Goal: Information Seeking & Learning: Learn about a topic

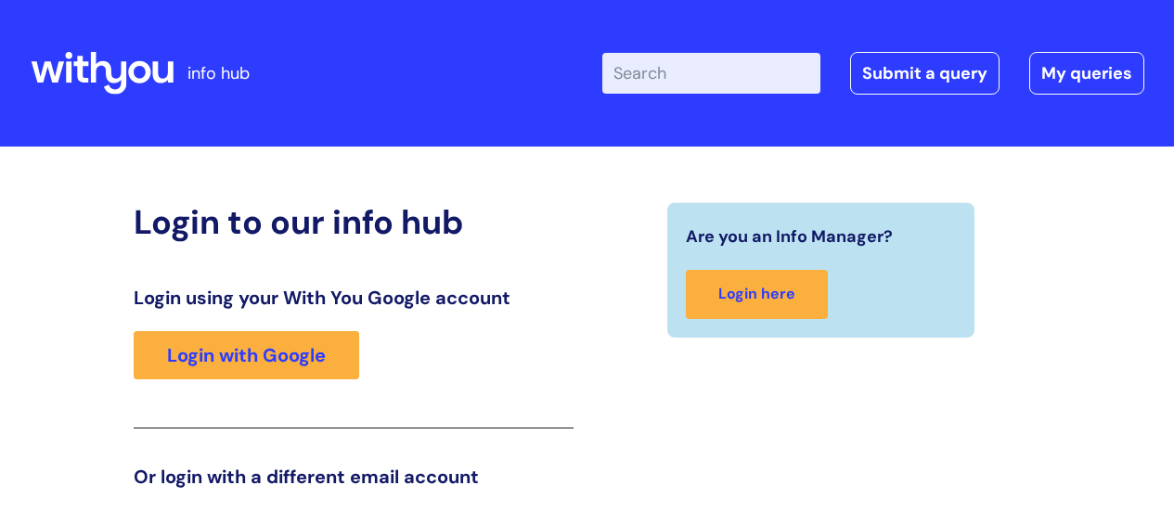
scroll to position [283, 0]
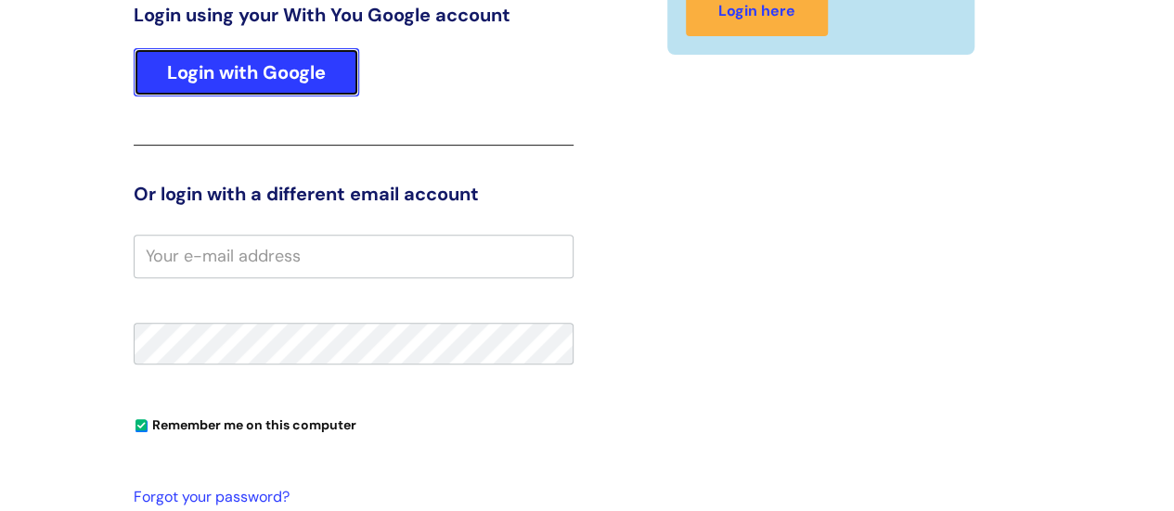
click at [261, 68] on link "Login with Google" at bounding box center [247, 72] width 226 height 48
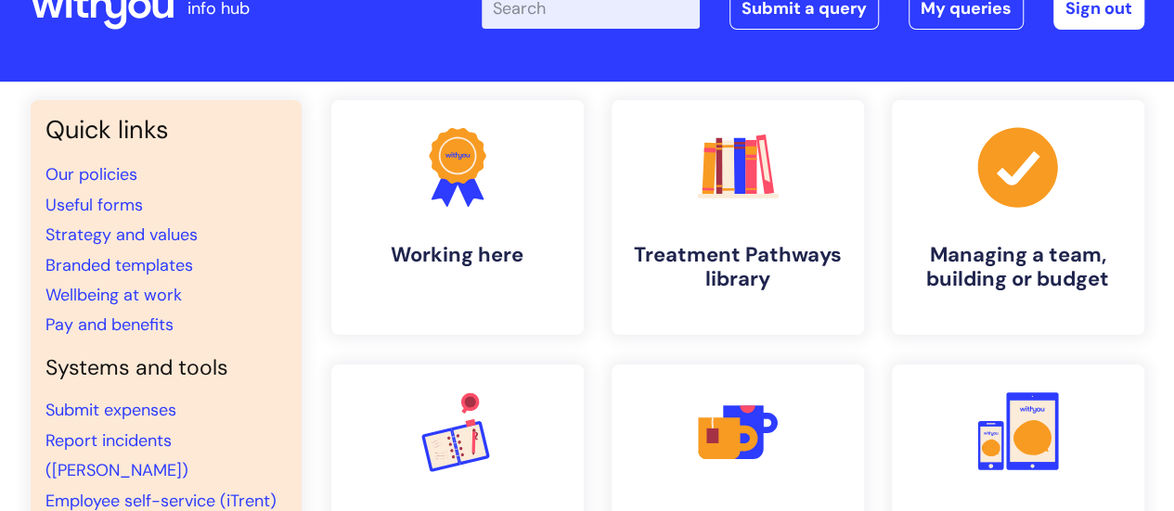
scroll to position [93, 0]
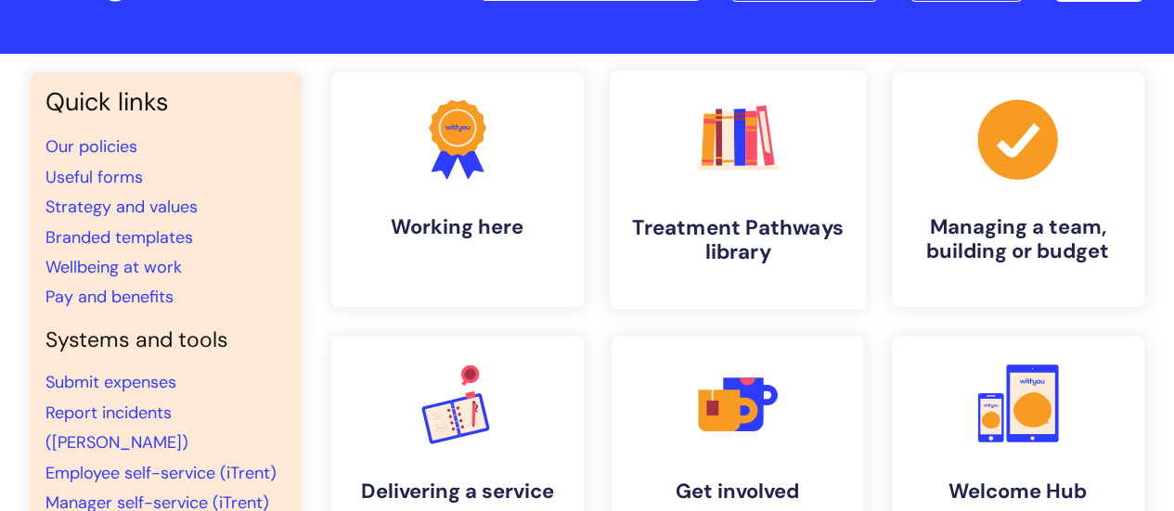
click at [678, 268] on link ".cls-1{fill:#f89b22;}.cls-1,.cls-2,.cls-3,.cls-4,.cls-5,.cls-6,.cls-7{stroke-wi…" at bounding box center [737, 190] width 256 height 239
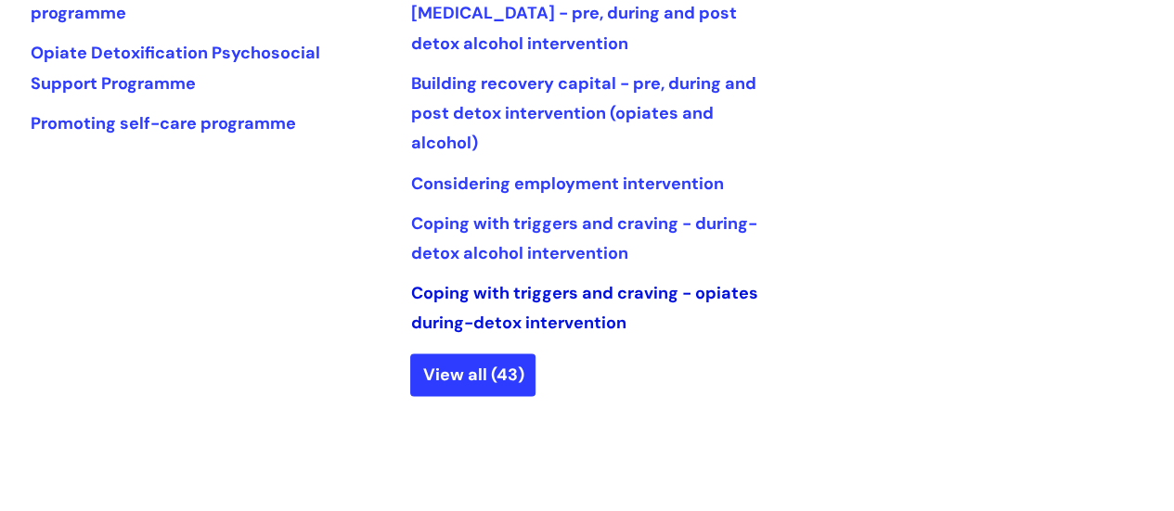
scroll to position [1093, 0]
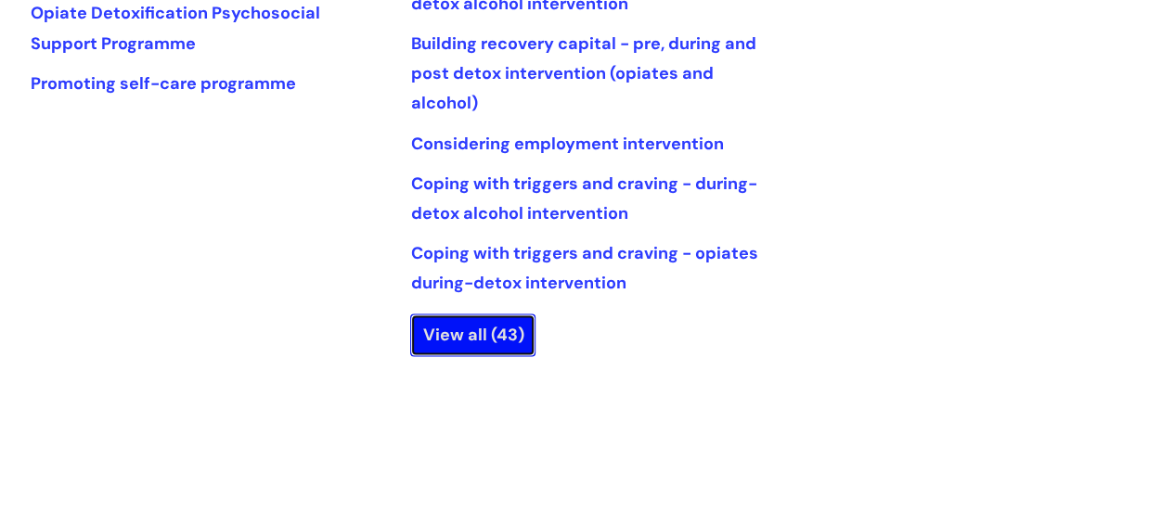
click at [473, 327] on link "View all (43)" at bounding box center [472, 335] width 125 height 43
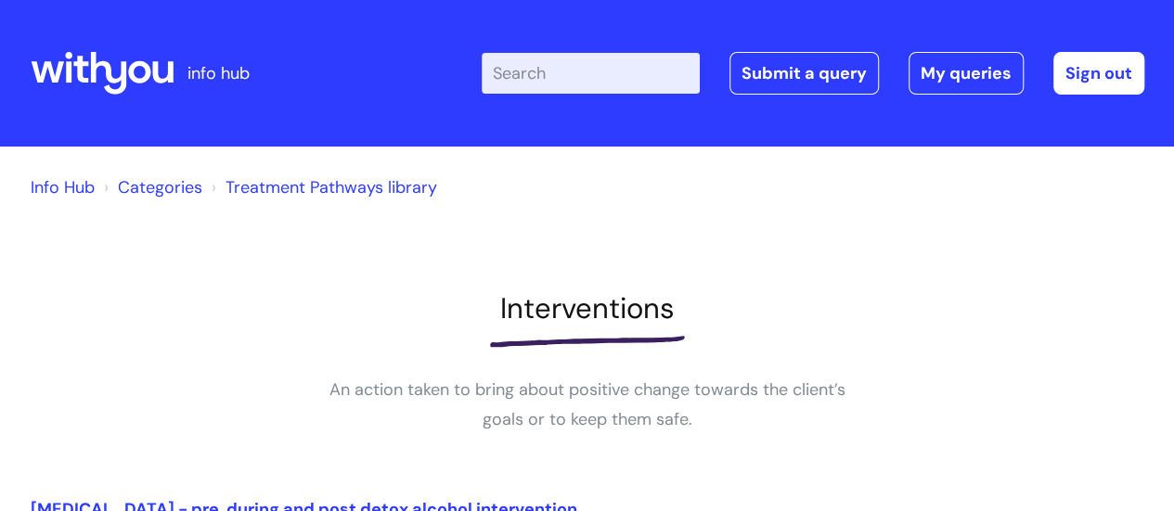
click at [79, 190] on link "Info Hub" at bounding box center [63, 187] width 64 height 22
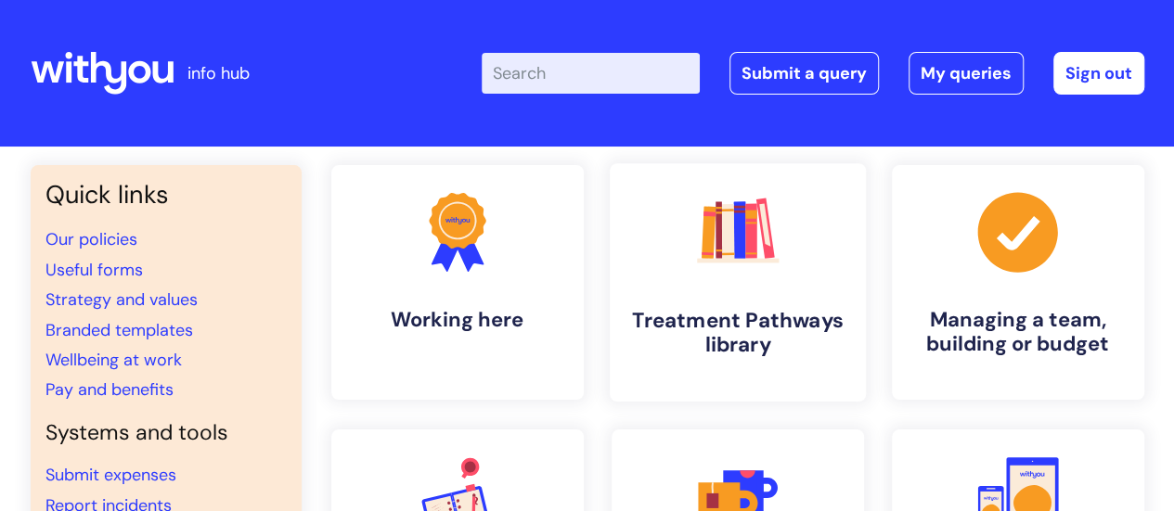
click at [796, 270] on link ".cls-1{fill:#f89b22;}.cls-1,.cls-2,.cls-3,.cls-4,.cls-5,.cls-6,.cls-7{stroke-wi…" at bounding box center [737, 282] width 256 height 239
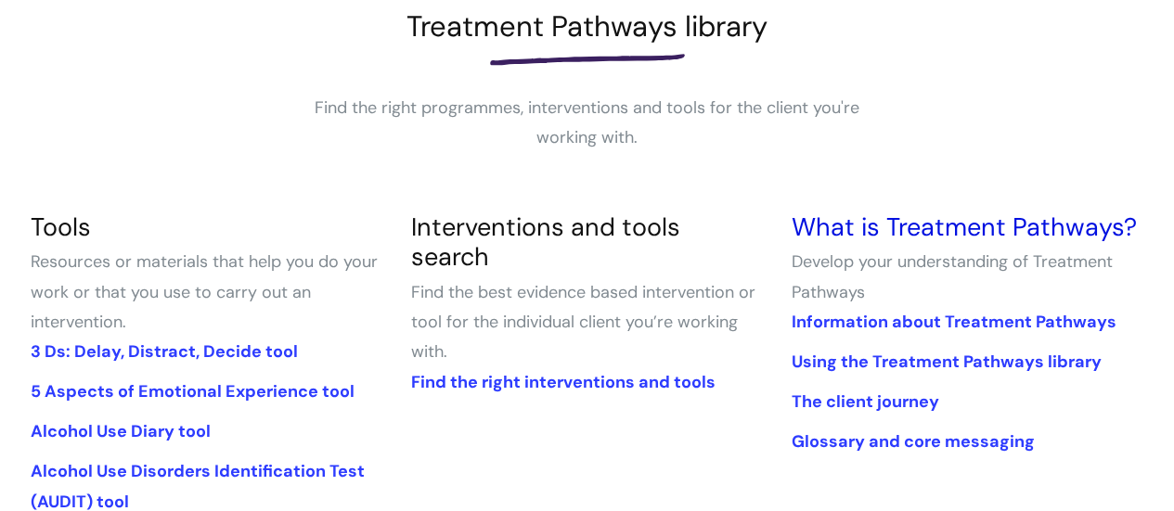
scroll to position [371, 0]
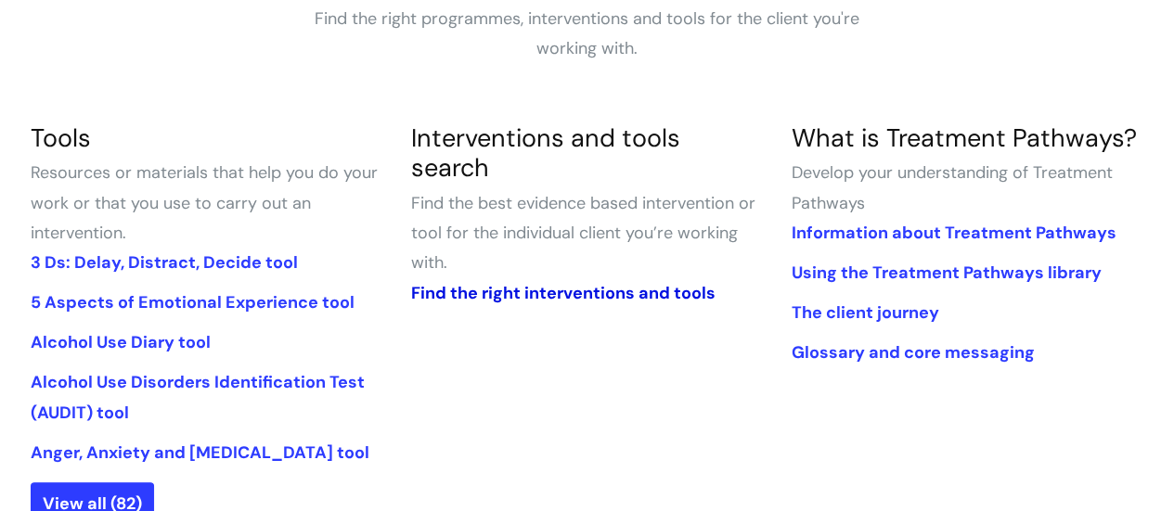
click at [674, 282] on link "Find the right interventions and tools" at bounding box center [562, 293] width 304 height 22
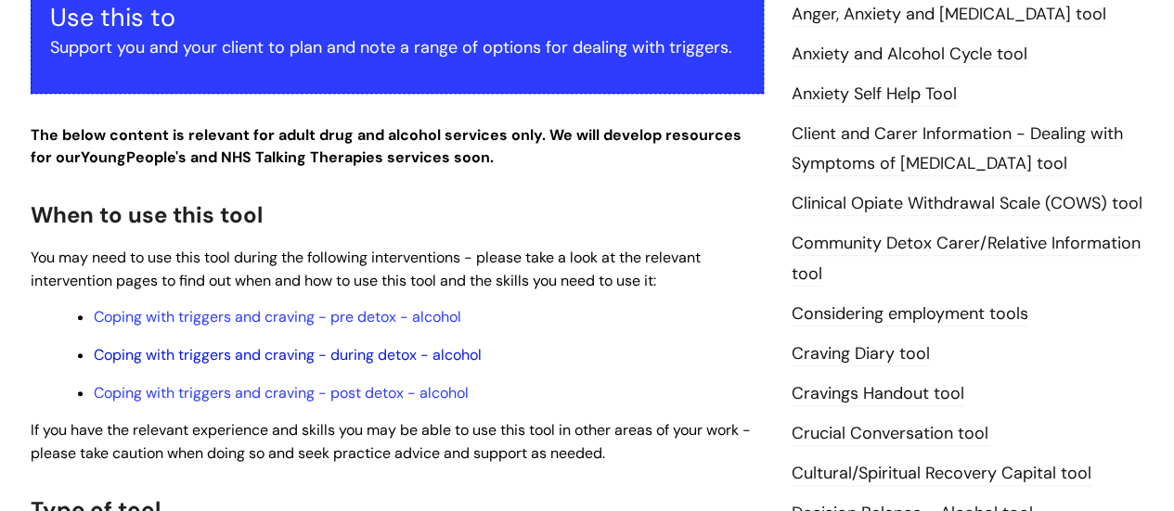
scroll to position [557, 0]
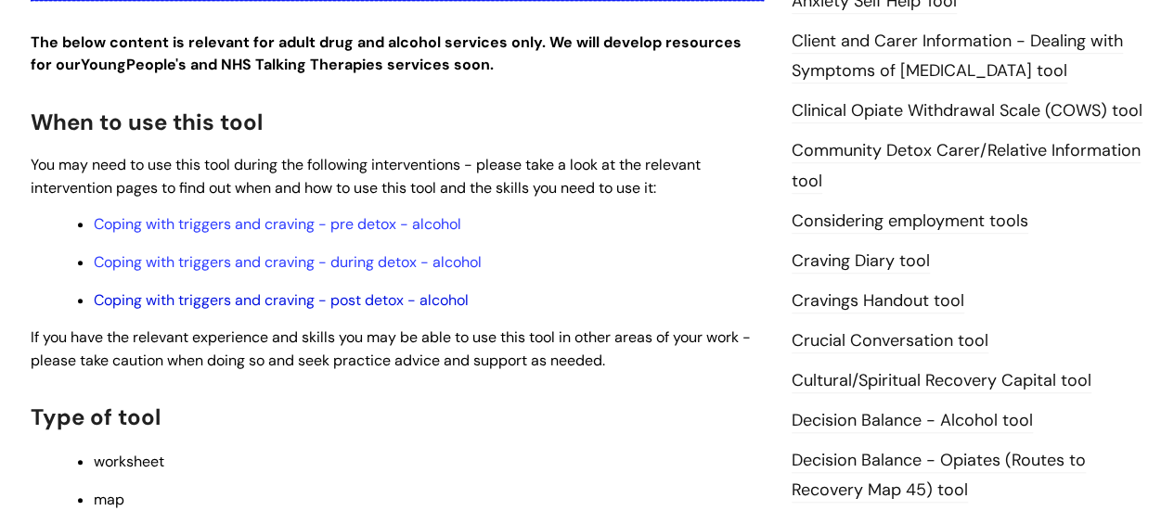
click at [371, 300] on link "Coping with triggers and craving - post detox - alcohol" at bounding box center [281, 300] width 375 height 19
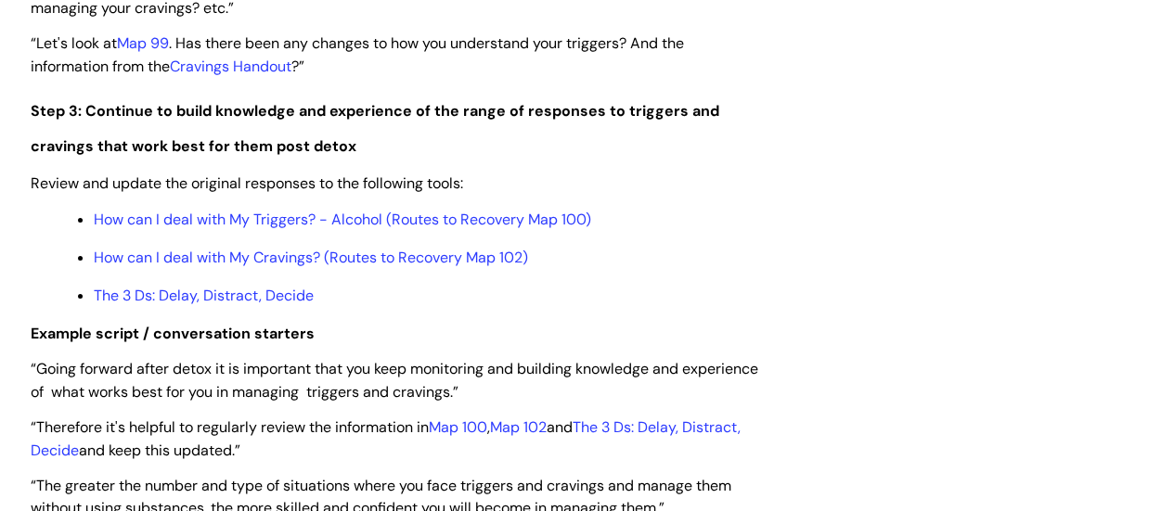
scroll to position [3341, 0]
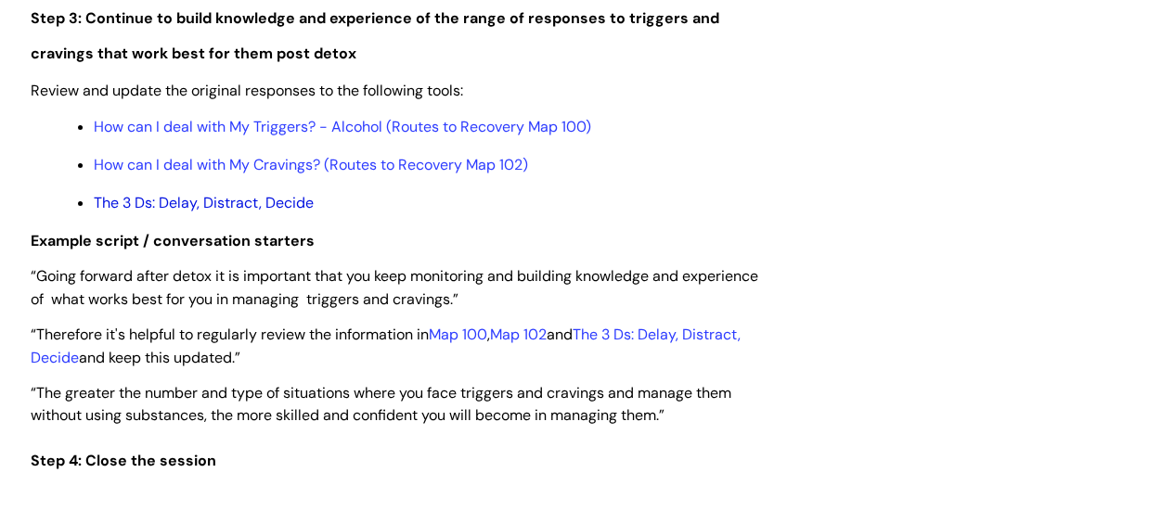
click at [282, 207] on link "The 3 Ds: Delay, Distract, Decide" at bounding box center [204, 202] width 220 height 19
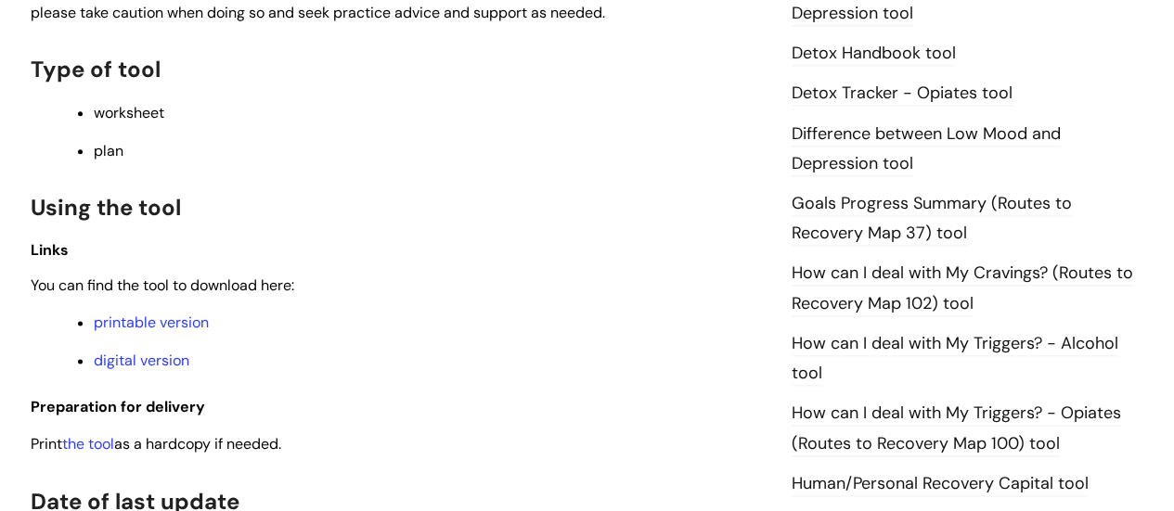
scroll to position [1207, 0]
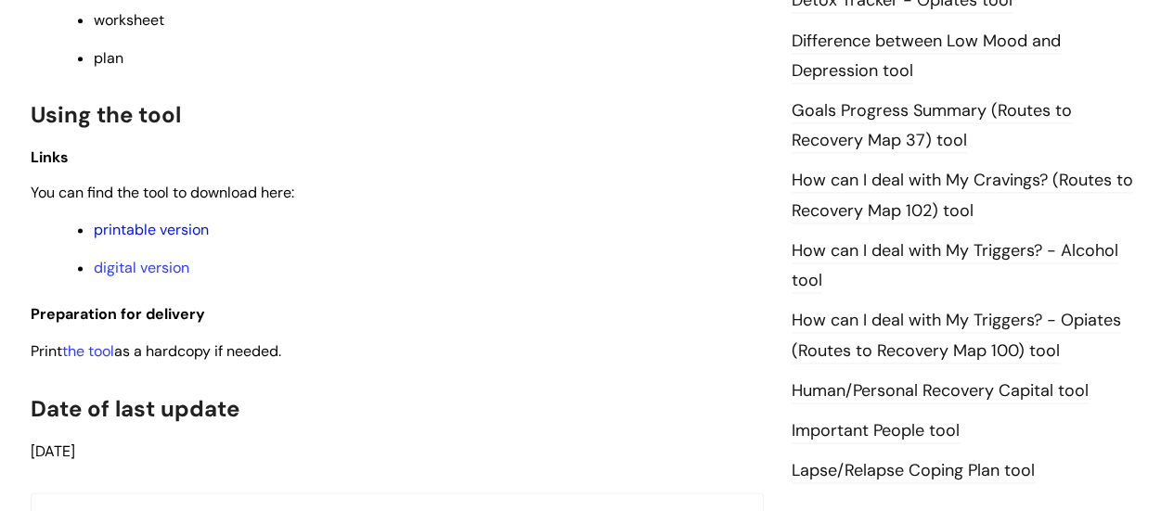
click at [171, 233] on link "printable version" at bounding box center [151, 229] width 115 height 19
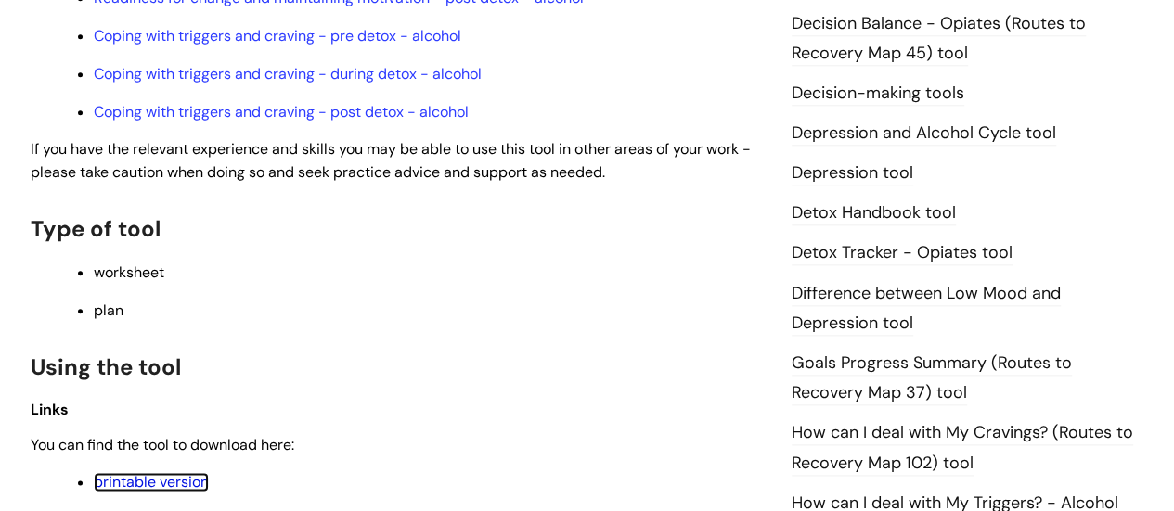
scroll to position [835, 0]
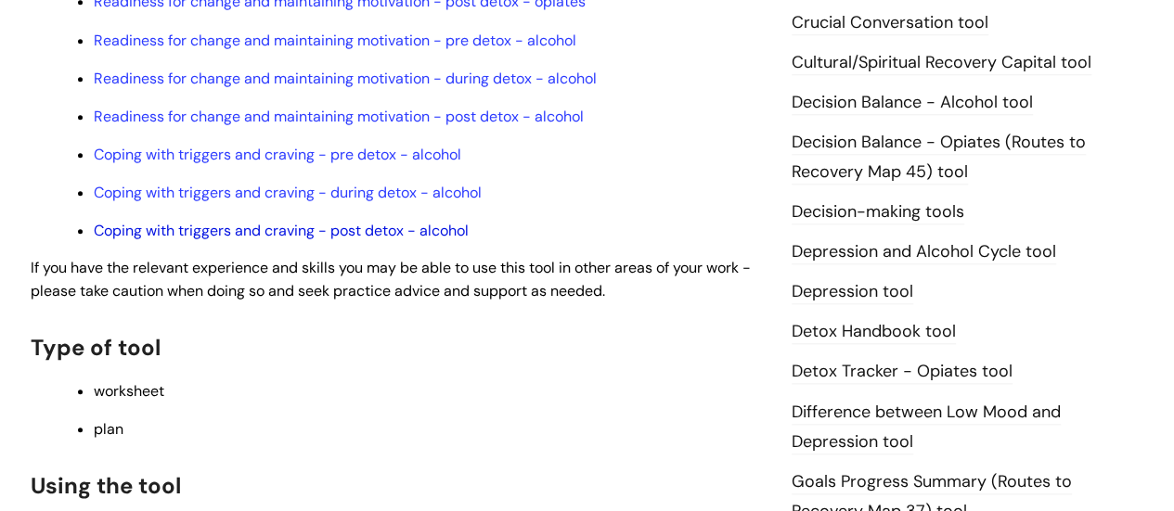
click at [383, 234] on link "Coping with triggers and craving - post detox - alcohol" at bounding box center [281, 230] width 375 height 19
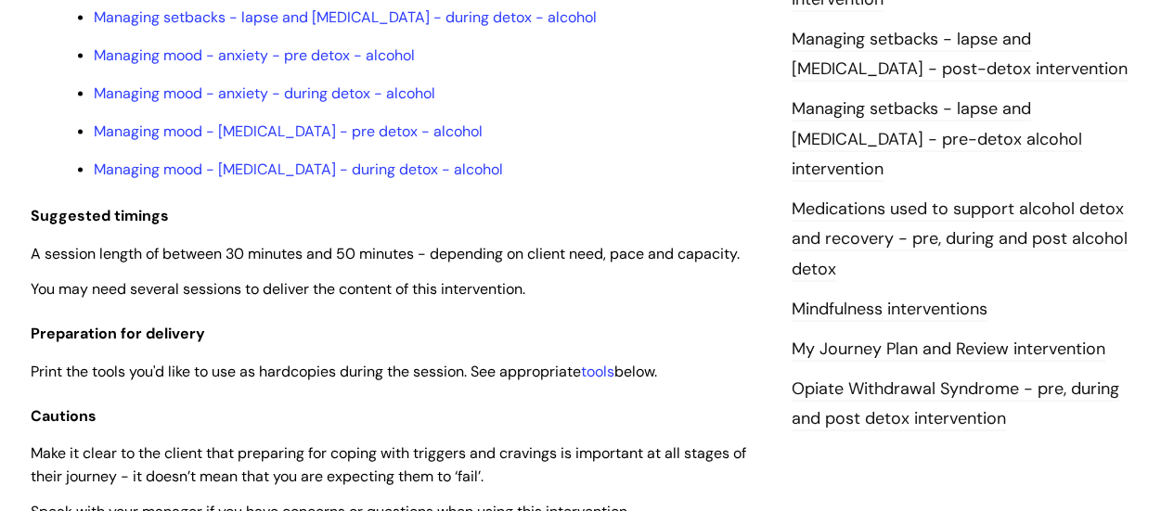
scroll to position [1949, 0]
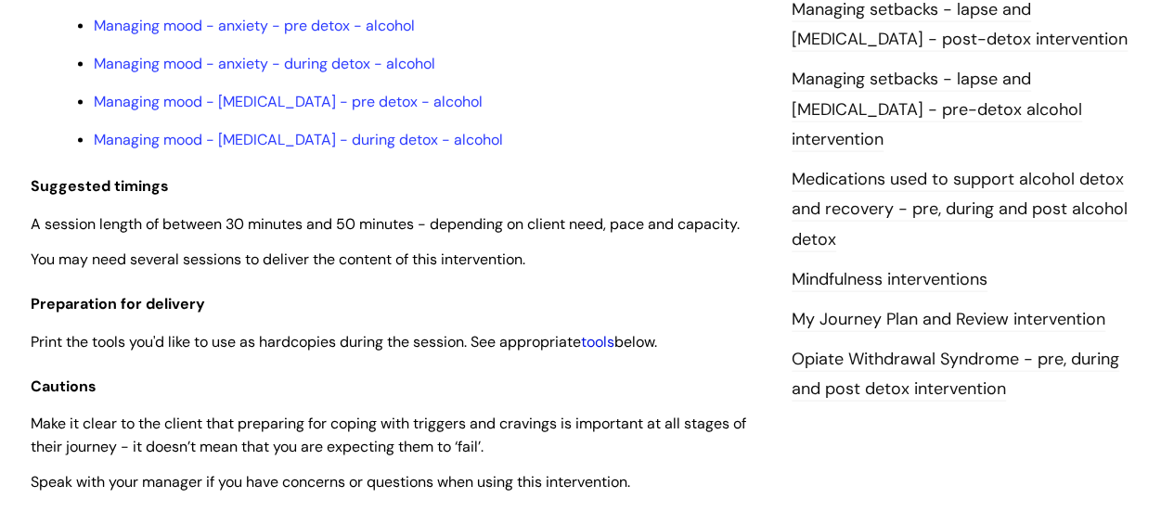
click at [613, 343] on link "tools" at bounding box center [597, 341] width 33 height 19
